Goal: Task Accomplishment & Management: Use online tool/utility

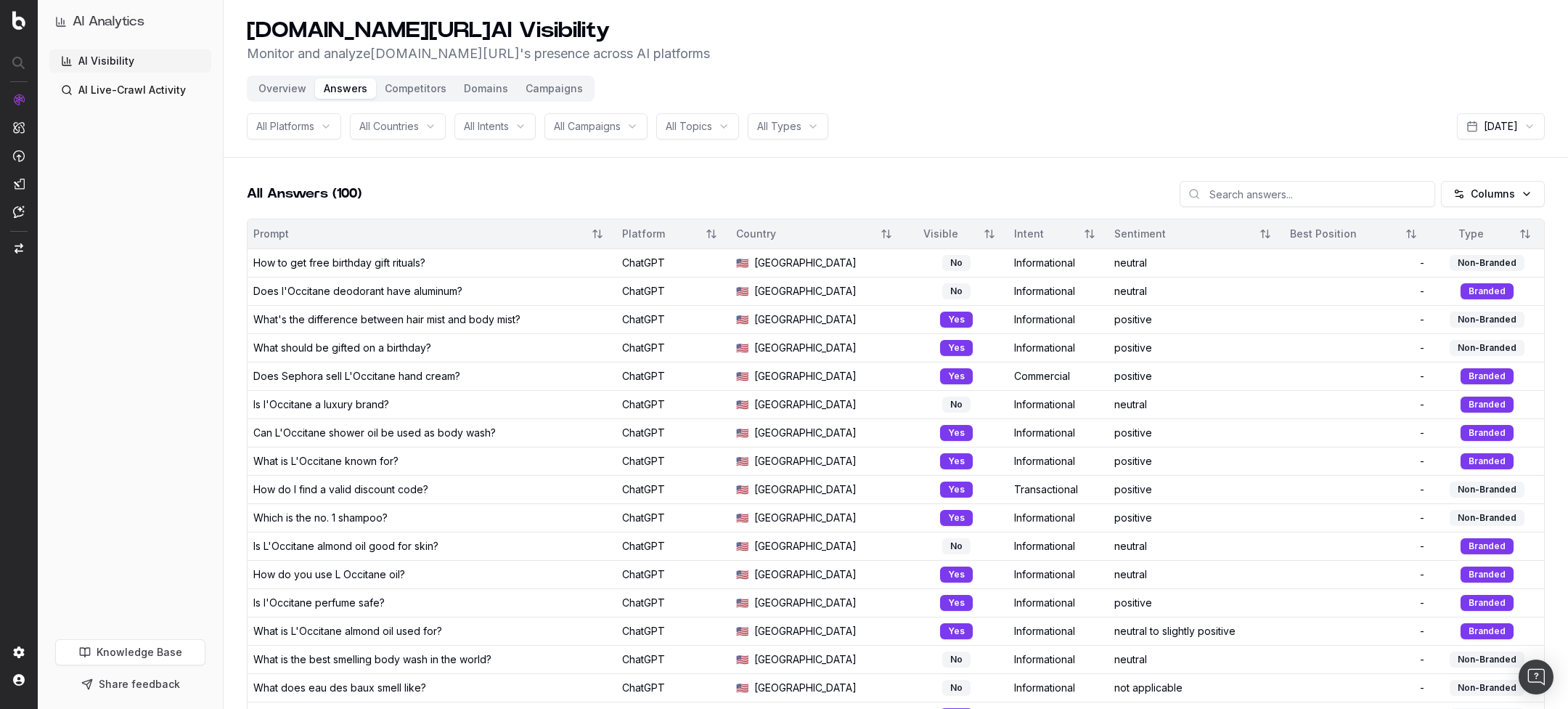
click at [156, 44] on div "AI Analytics" at bounding box center [130, 28] width 162 height 44
click at [279, 93] on button "Overview" at bounding box center [282, 88] width 65 height 20
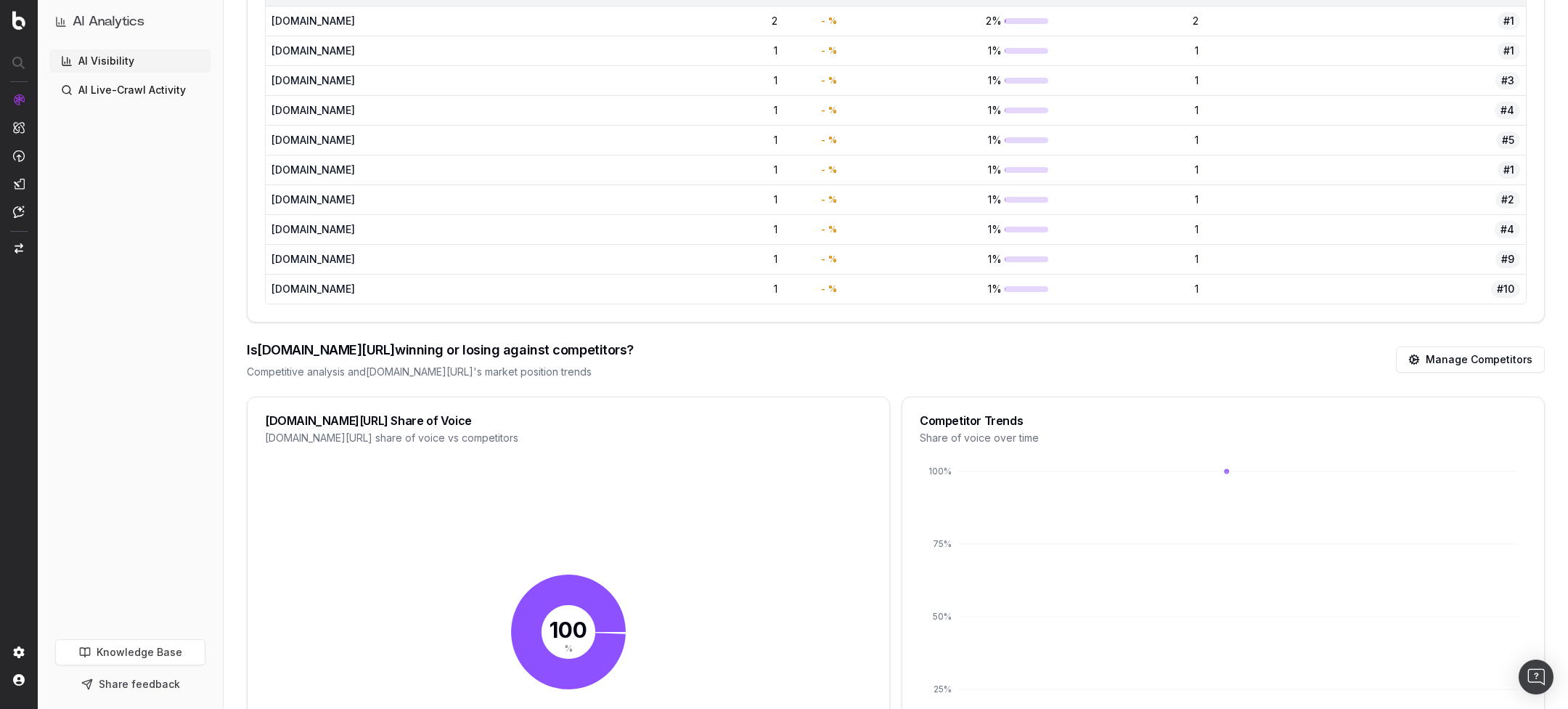
scroll to position [1584, 0]
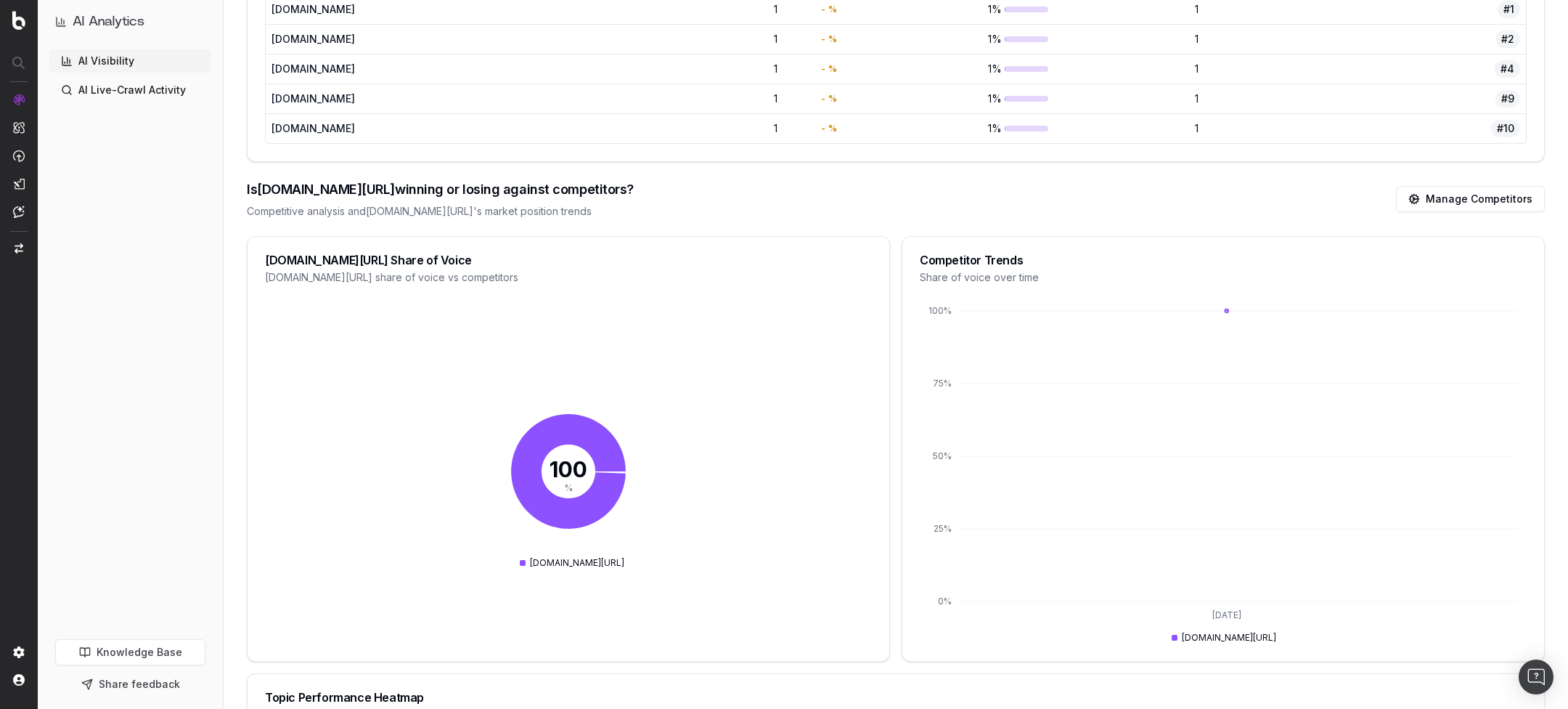
click at [762, 200] on div "Is loccitane.com/en-us/ winning or losing against competitors? Competitive anal…" at bounding box center [895, 199] width 1298 height 74
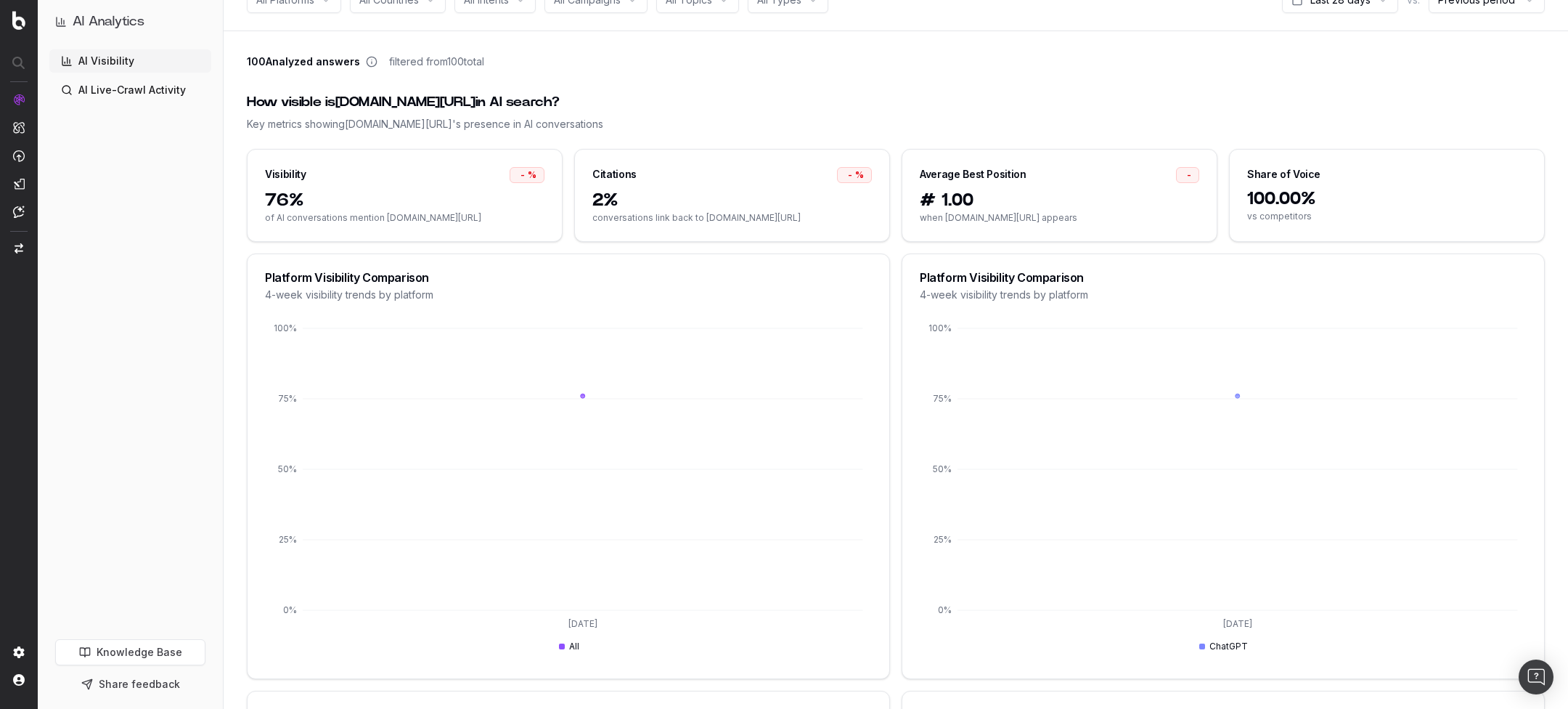
scroll to position [223, 0]
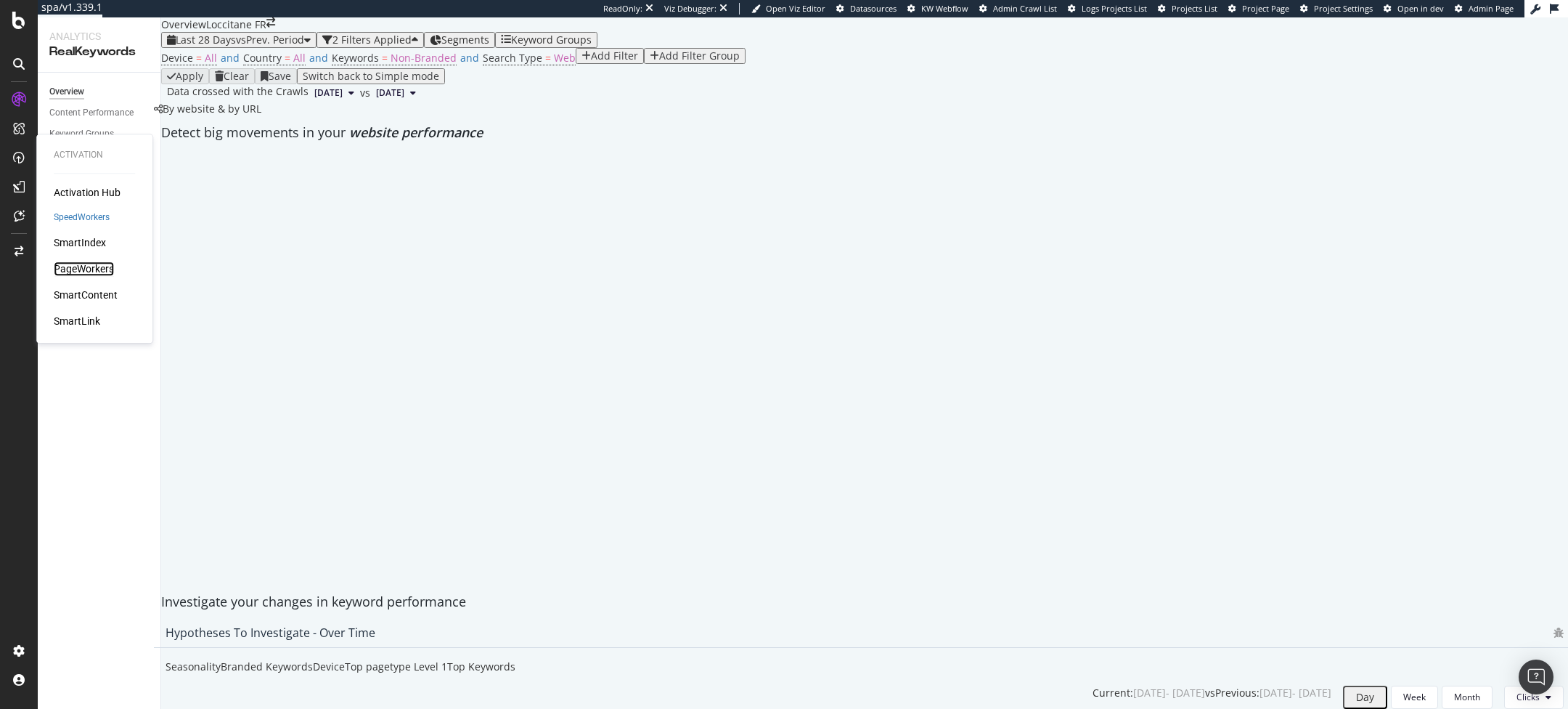
click at [99, 269] on div "PageWorkers" at bounding box center [84, 269] width 60 height 15
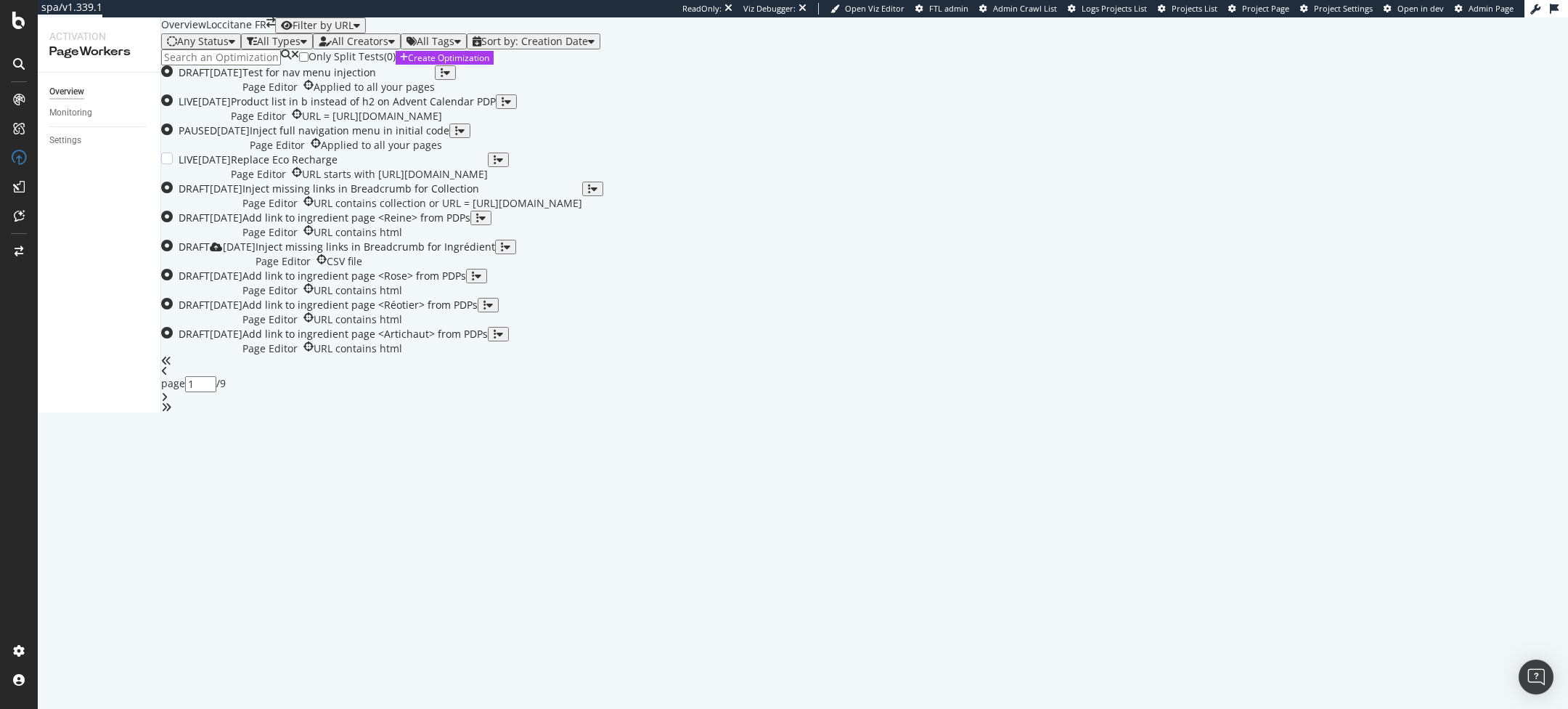
scroll to position [408, 0]
click at [168, 402] on icon "angle-right" at bounding box center [164, 397] width 7 height 10
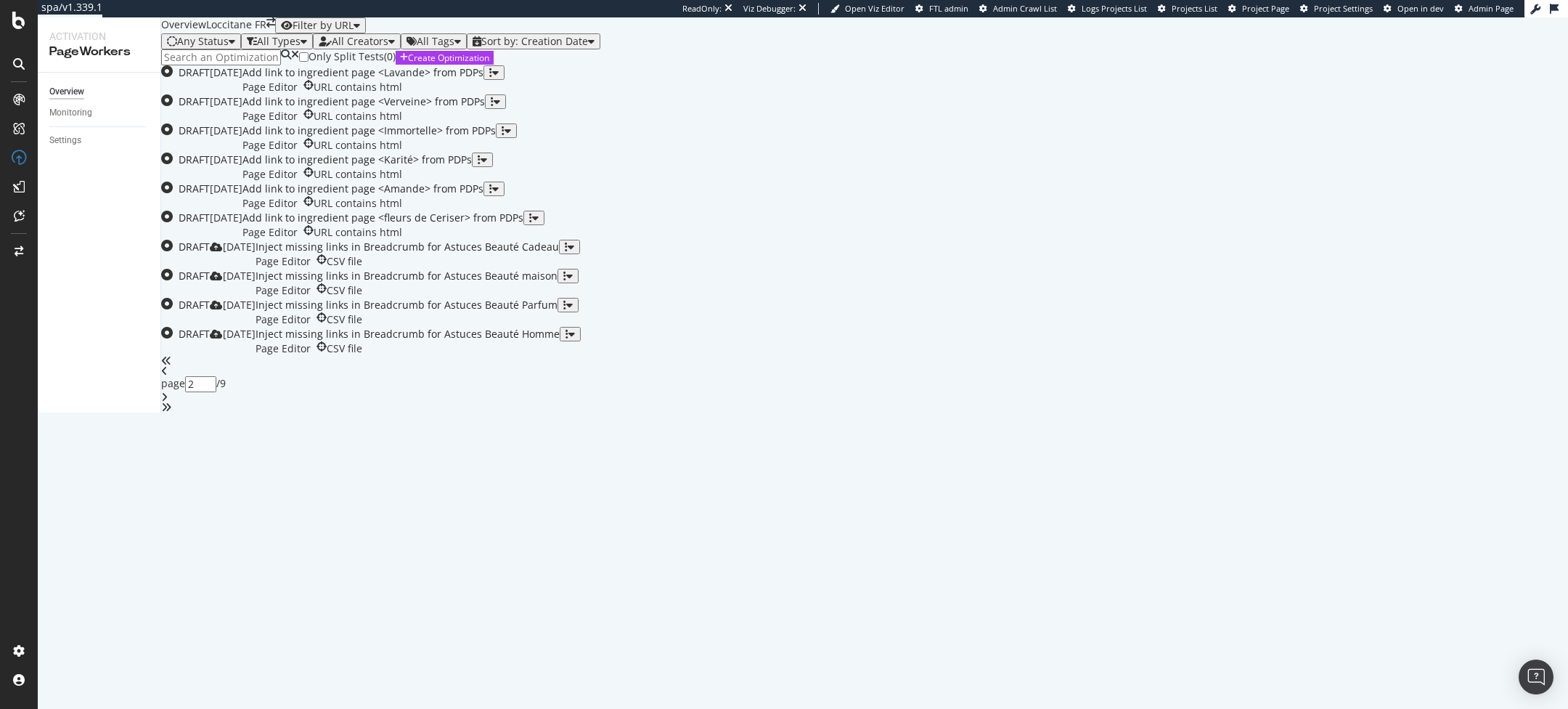
click at [928, 402] on div "angle-right" at bounding box center [864, 397] width 1407 height 10
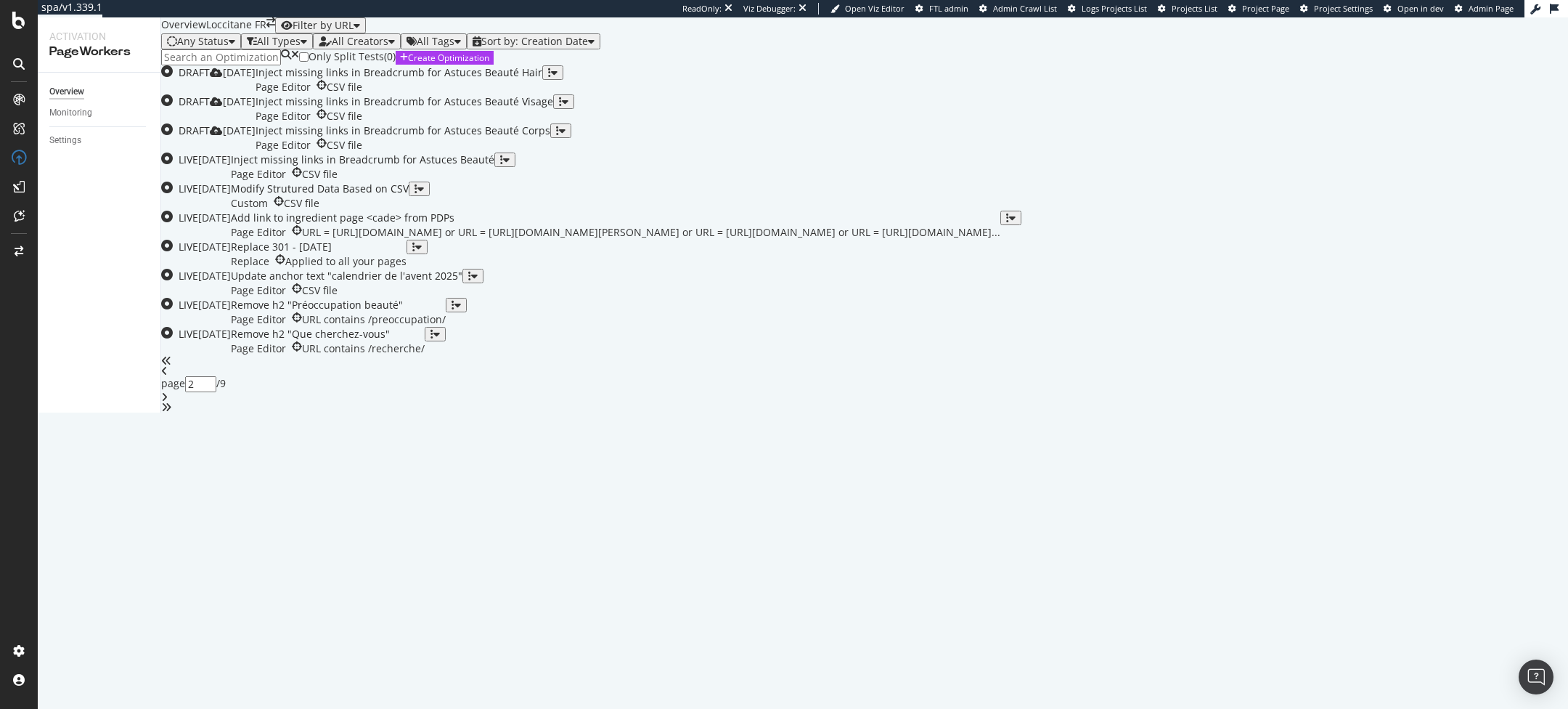
type input "3"
click at [543, 94] on div "Page Editor CSV file" at bounding box center [399, 87] width 286 height 15
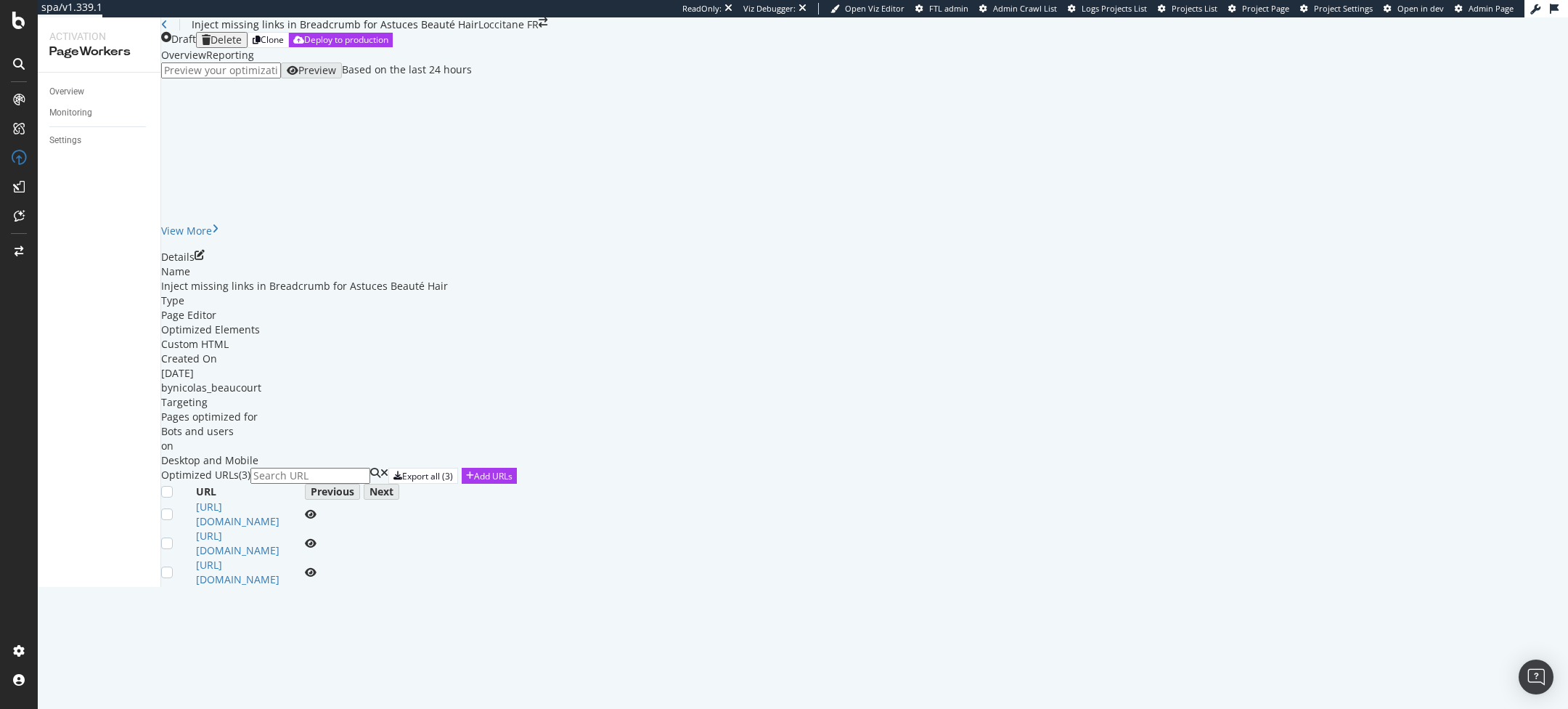
scroll to position [89, 0]
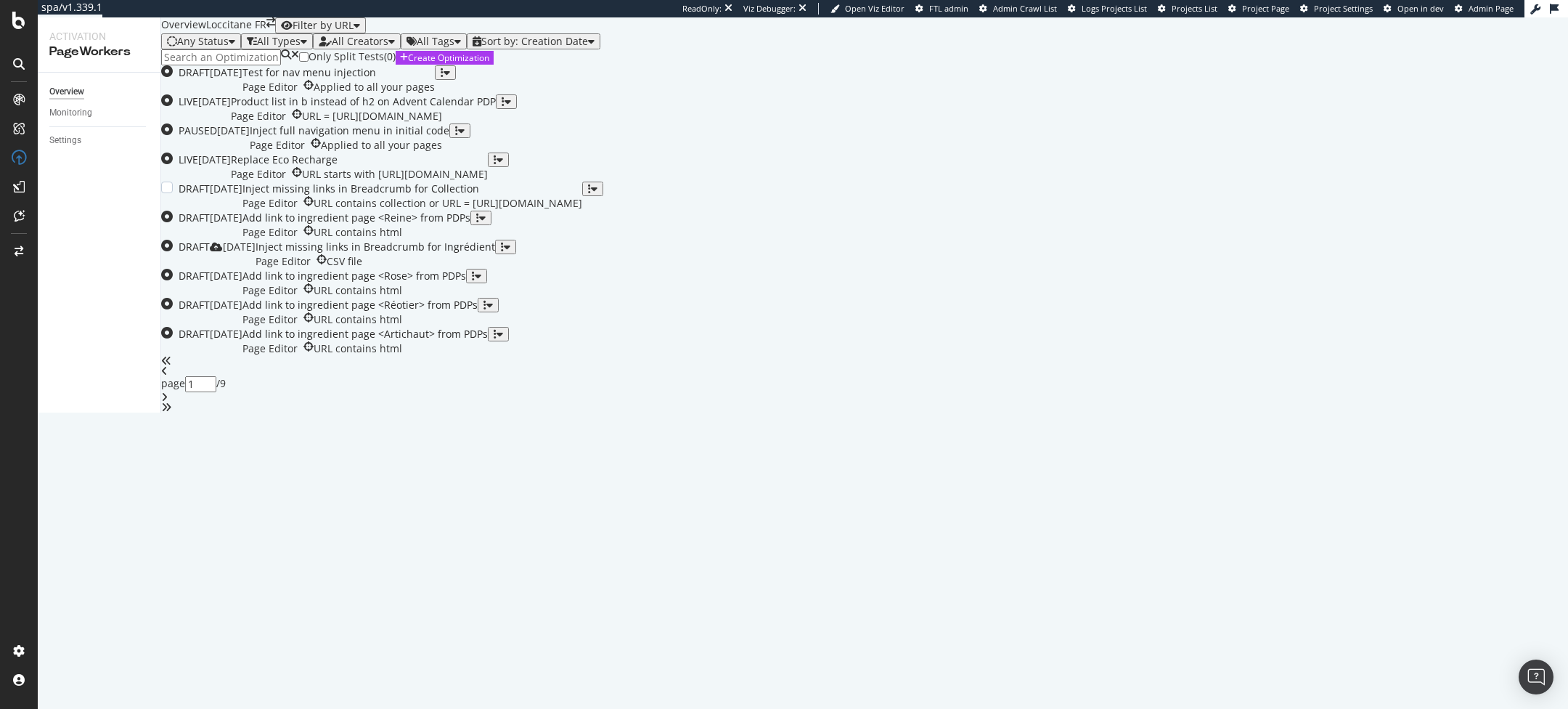
scroll to position [408, 0]
click at [488, 356] on div "Page Editor URL contains html" at bounding box center [365, 348] width 246 height 15
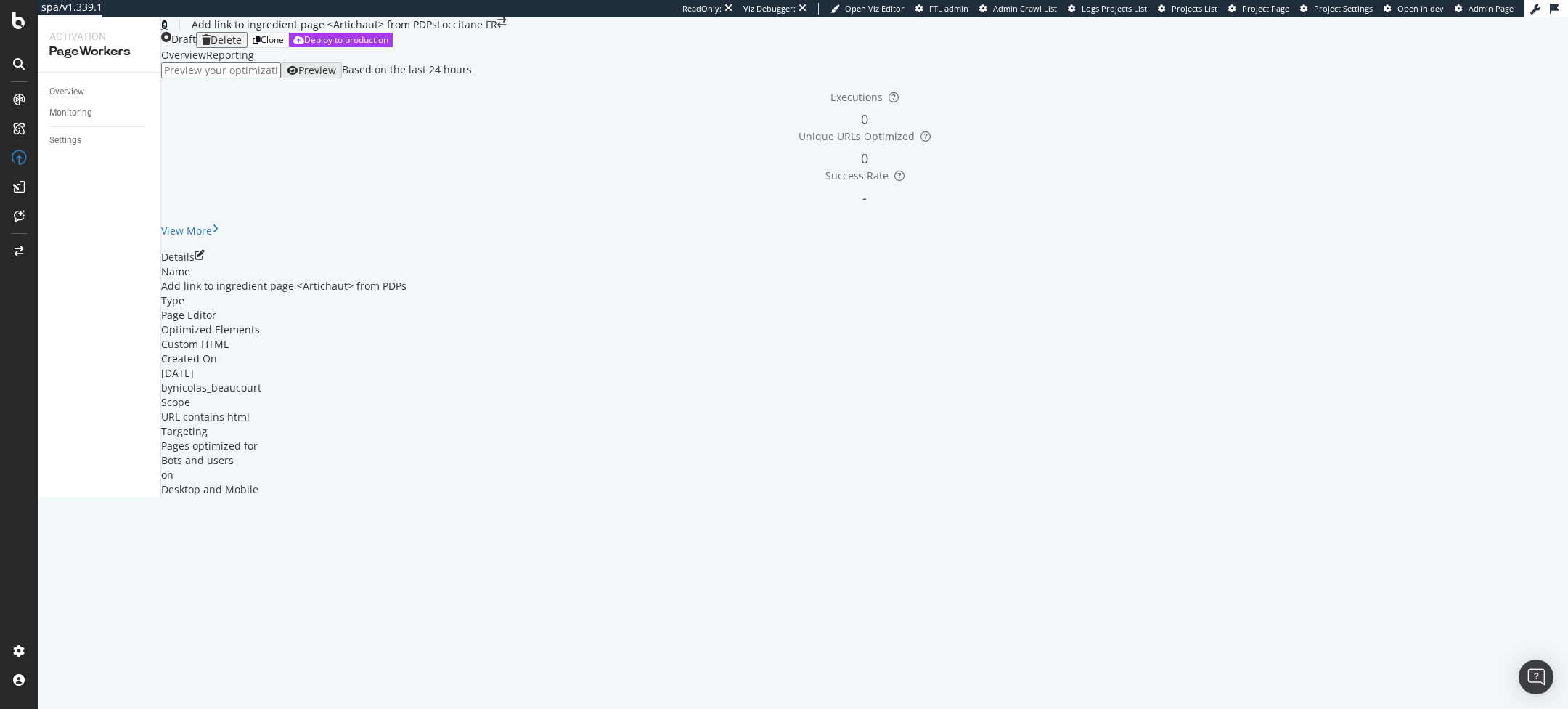
click at [168, 30] on icon at bounding box center [164, 24] width 7 height 10
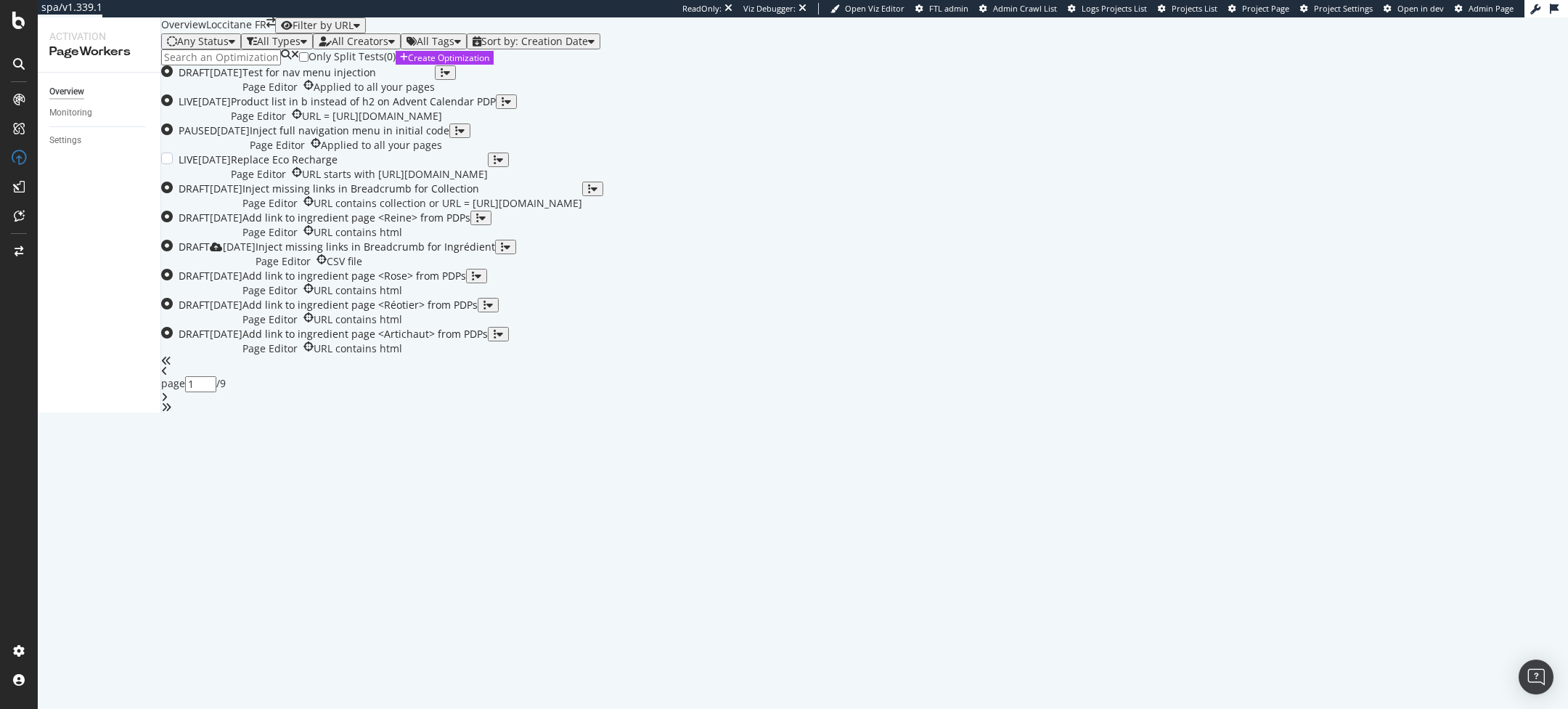
scroll to position [408, 0]
click at [172, 413] on icon "angles-right" at bounding box center [166, 407] width 10 height 10
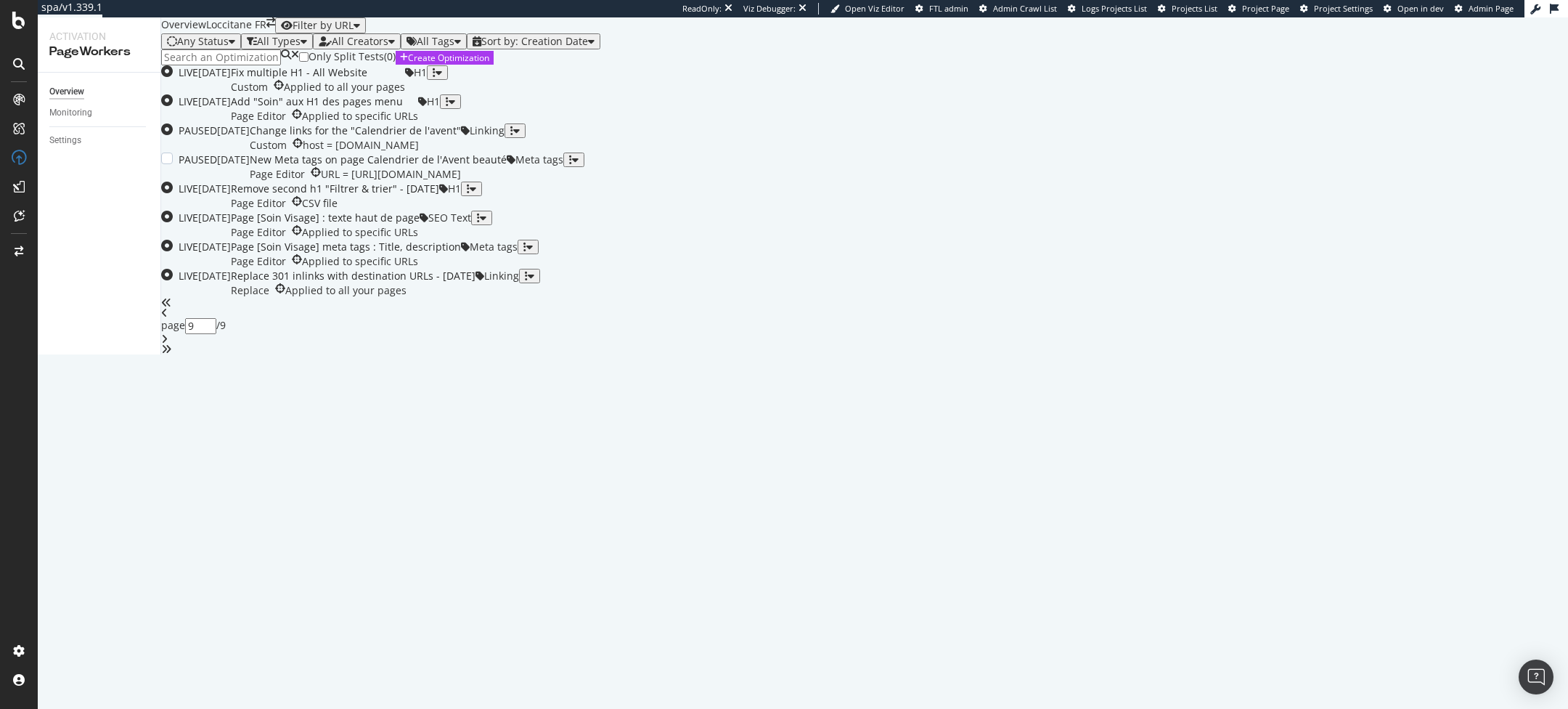
scroll to position [231, 0]
click at [172, 308] on icon "angles-left" at bounding box center [166, 303] width 10 height 10
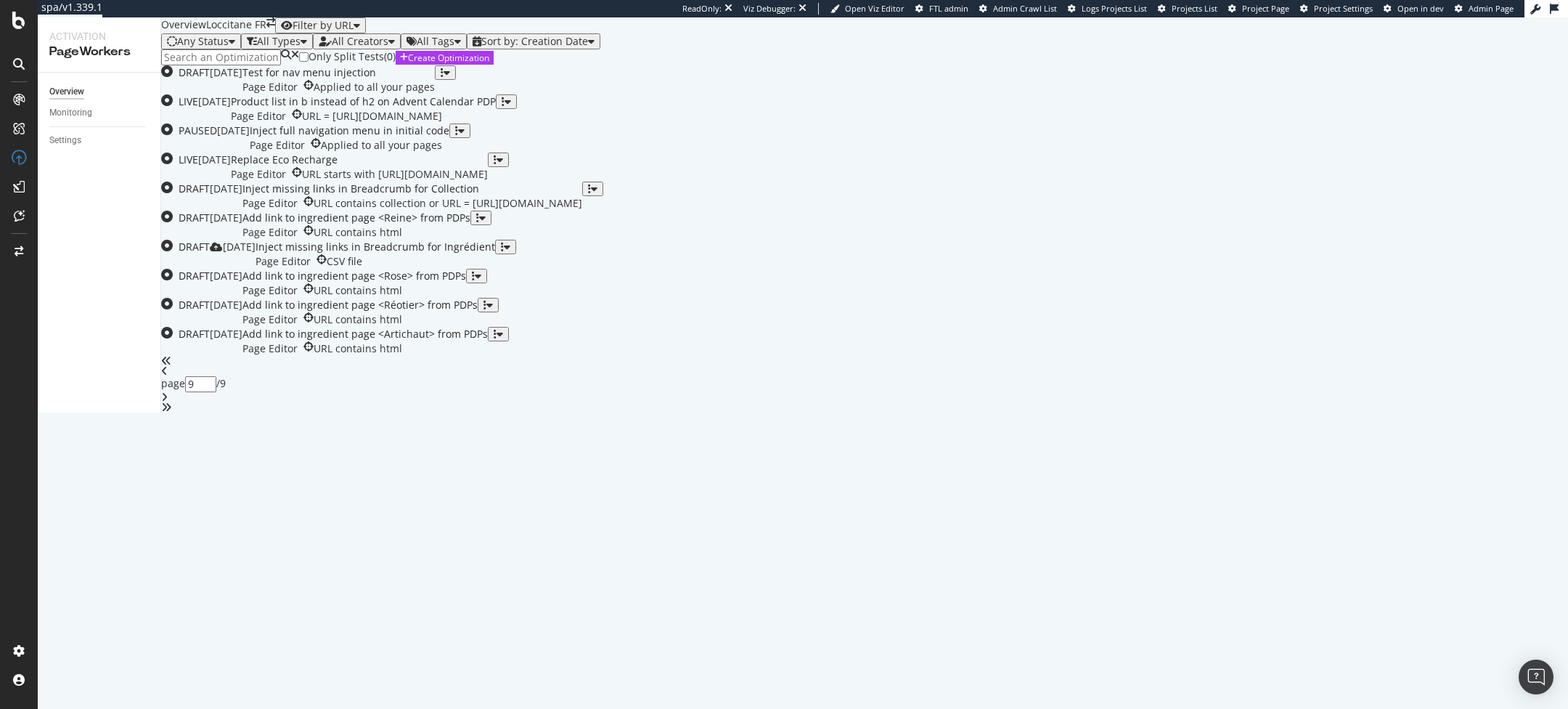
type input "1"
click at [752, 65] on div "Only Split Tests ( 0 ) Create Optimization" at bounding box center [864, 58] width 1407 height 16
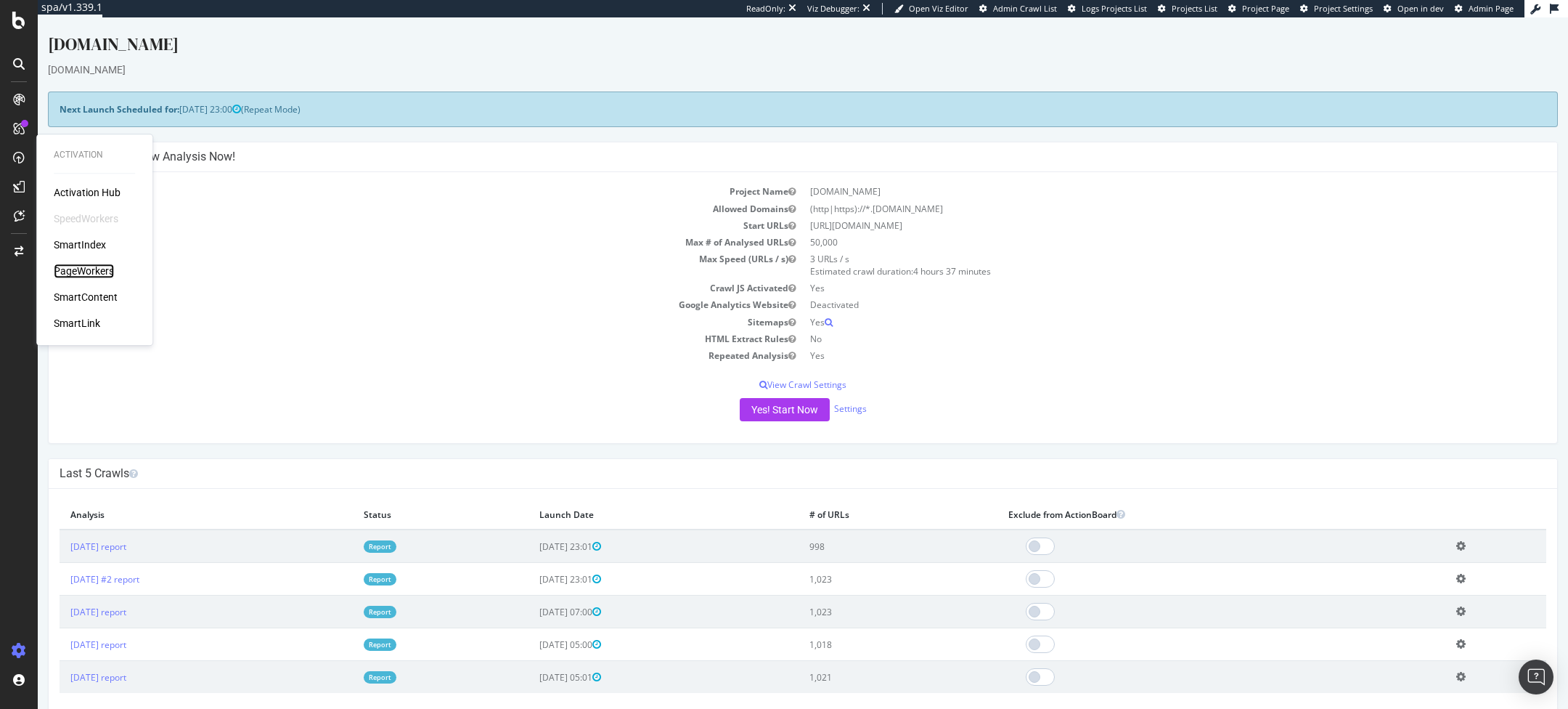
click at [81, 266] on div "PageWorkers" at bounding box center [84, 271] width 60 height 15
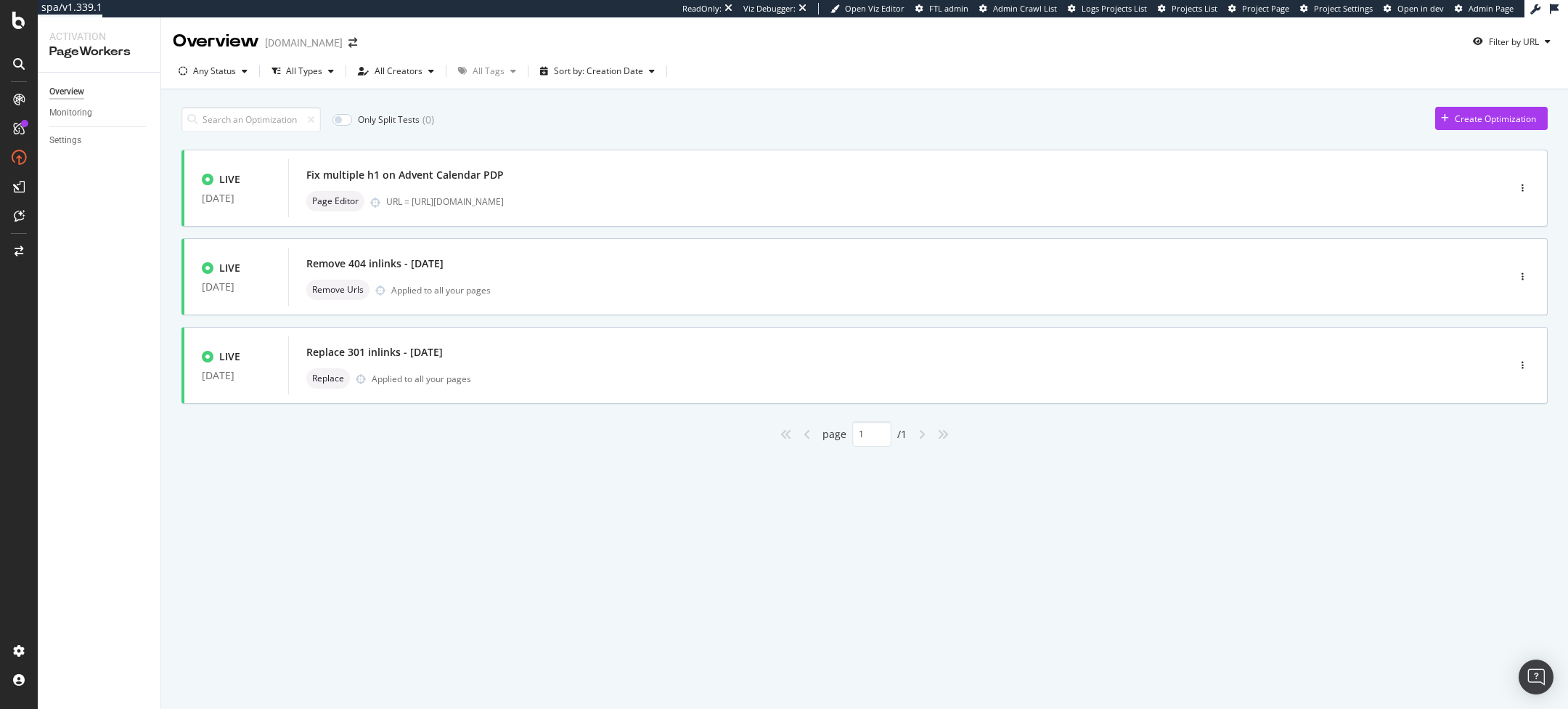
click at [676, 112] on div "Only Split Tests ( 0 ) Create Optimization" at bounding box center [864, 119] width 1366 height 25
click at [520, 121] on div "Only Split Tests ( 0 ) Create Optimization" at bounding box center [864, 119] width 1366 height 25
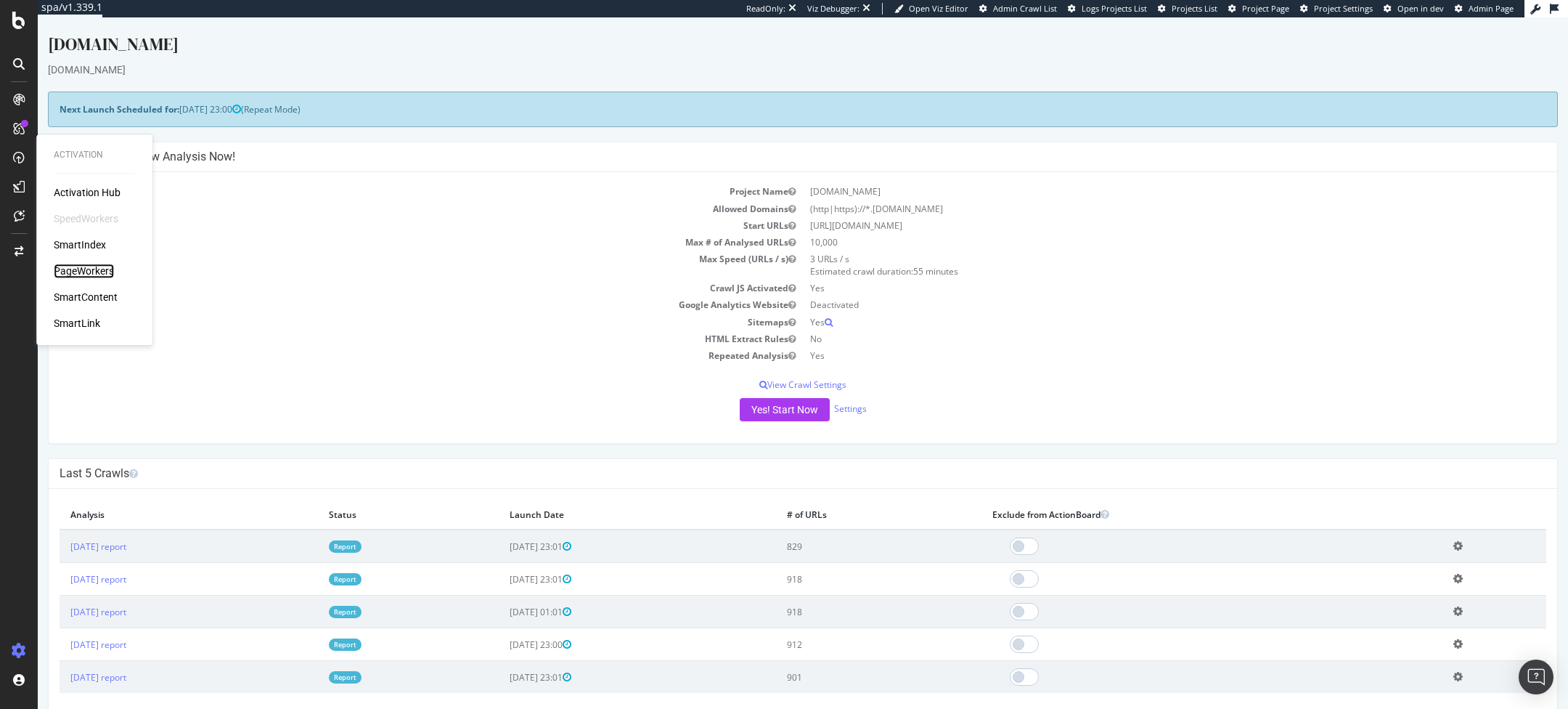
click at [88, 267] on div "PageWorkers" at bounding box center [84, 271] width 60 height 15
